Goal: Navigation & Orientation: Find specific page/section

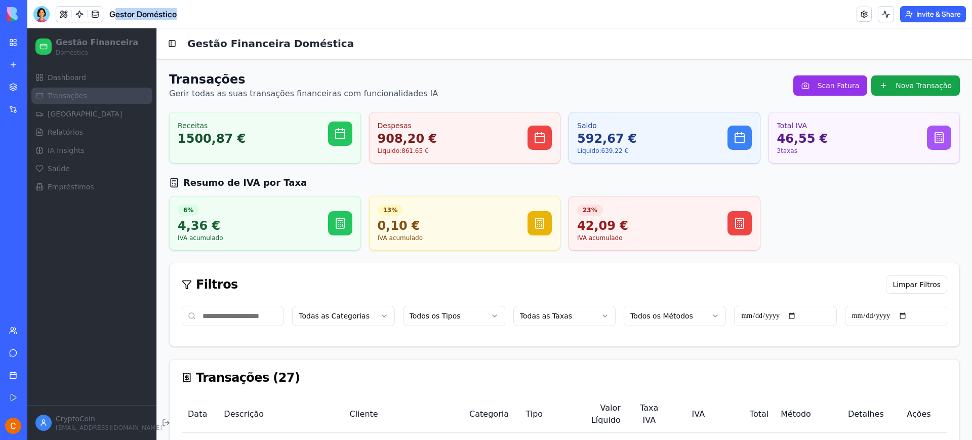
drag, startPoint x: 113, startPoint y: 13, endPoint x: 185, endPoint y: 7, distance: 72.1
click at [185, 7] on header "Gestor Doméstico Invite & Share" at bounding box center [499, 14] width 945 height 28
click at [234, 13] on header "Gestor Doméstico Invite & Share" at bounding box center [499, 14] width 945 height 28
drag, startPoint x: 110, startPoint y: 13, endPoint x: 184, endPoint y: 19, distance: 74.2
click at [184, 19] on header "Gestor Doméstico Invite & Share" at bounding box center [499, 14] width 945 height 28
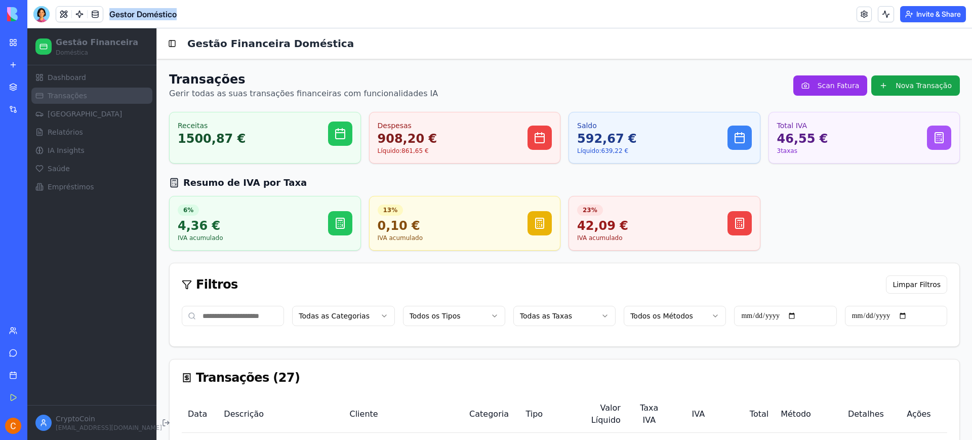
copy span "Gestor Doméstico"
drag, startPoint x: 188, startPoint y: 45, endPoint x: 330, endPoint y: 49, distance: 141.8
click at [330, 49] on div "Toggle Sidebar Gestão Financeira Doméstica" at bounding box center [564, 43] width 815 height 30
copy h1 "Gestão Financeira Doméstica"
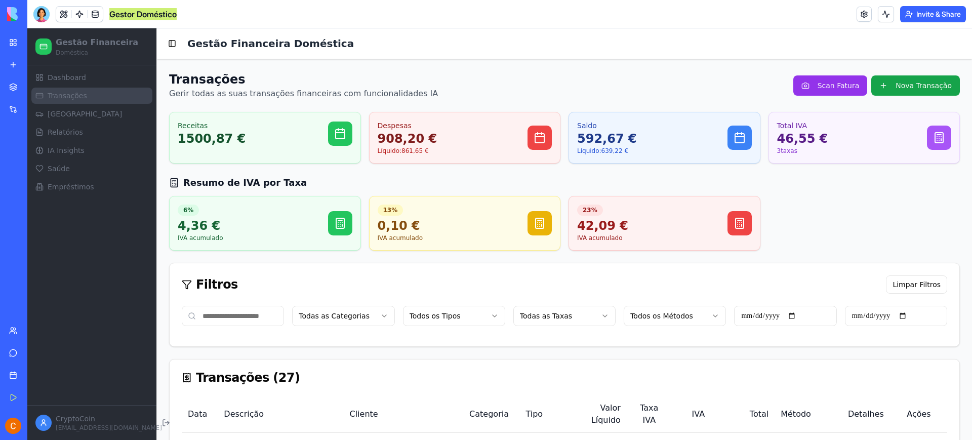
click at [67, 137] on link "Relatórios" at bounding box center [91, 132] width 121 height 16
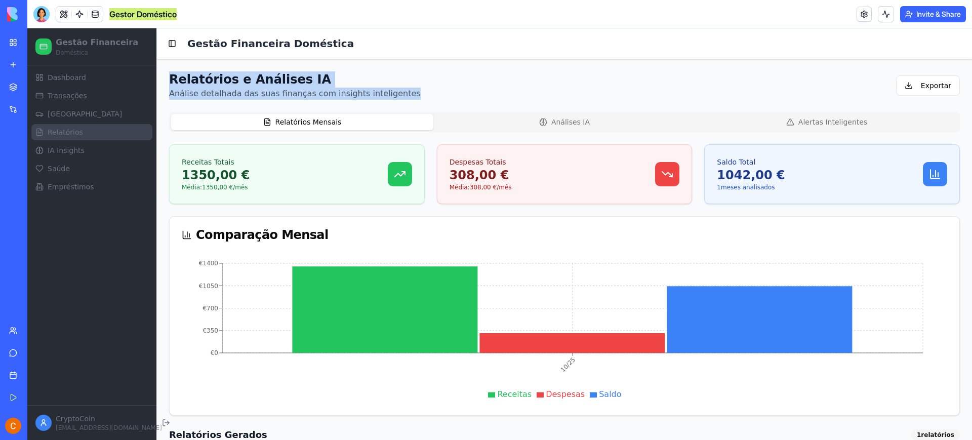
drag, startPoint x: 167, startPoint y: 83, endPoint x: 394, endPoint y: 93, distance: 227.0
click at [394, 93] on div "Relatórios e Análises IA Análise detalhada das suas finanças com insights intel…" at bounding box center [564, 325] width 815 height 533
copy div "Relatórios e Análises IA Análise detalhada das suas finanças com insights intel…"
click at [61, 148] on span "IA Insights" at bounding box center [66, 150] width 37 height 10
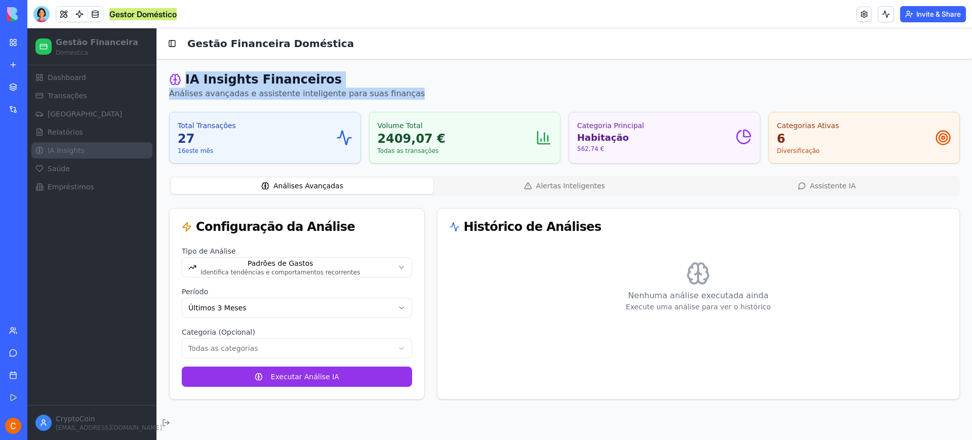
drag, startPoint x: 185, startPoint y: 80, endPoint x: 392, endPoint y: 96, distance: 207.6
click at [392, 96] on div "IA Insights Financeiros Análises avançadas e assistente inteligente para suas f…" at bounding box center [564, 85] width 791 height 28
copy div "IA Insights Financeiros Análises avançadas e assistente inteligente para suas f…"
click at [72, 187] on span "Empréstimos" at bounding box center [71, 187] width 47 height 10
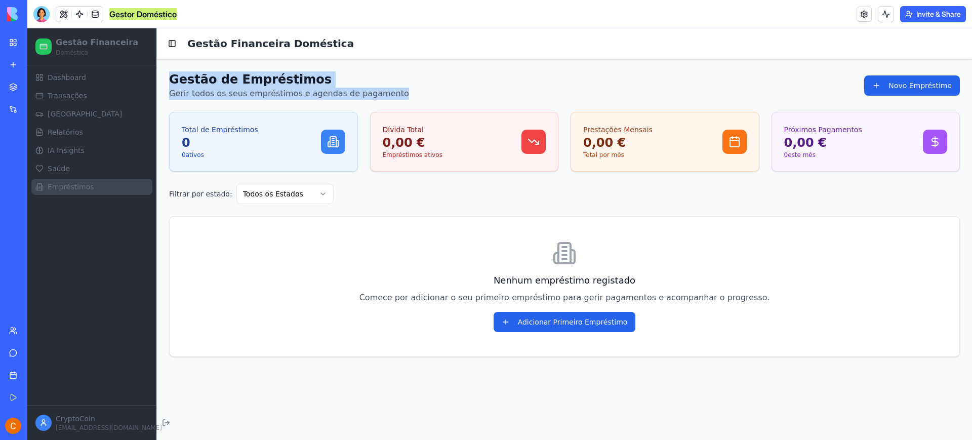
drag, startPoint x: 170, startPoint y: 81, endPoint x: 378, endPoint y: 96, distance: 209.1
click at [378, 96] on div "Gestão de Empréstimos Gerir todos os seus empréstimos e agendas de pagamento" at bounding box center [289, 85] width 240 height 28
copy div "Gestão de Empréstimos Gerir todos os seus empréstimos e agendas de pagamento"
